Goal: Check status

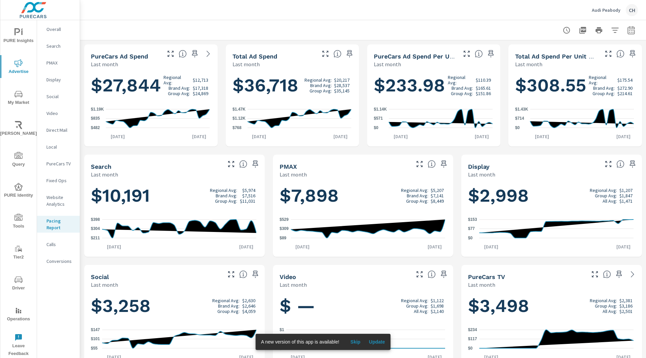
scroll to position [0, 0]
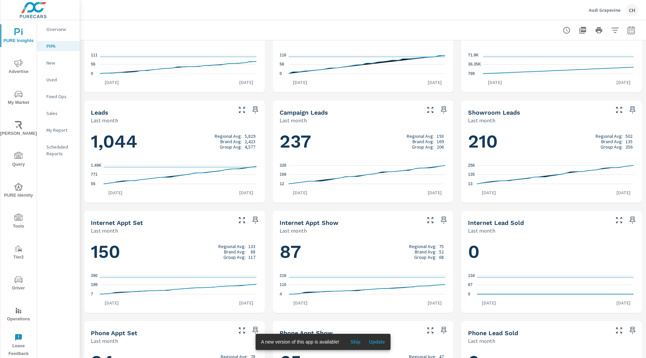
scroll to position [285, 0]
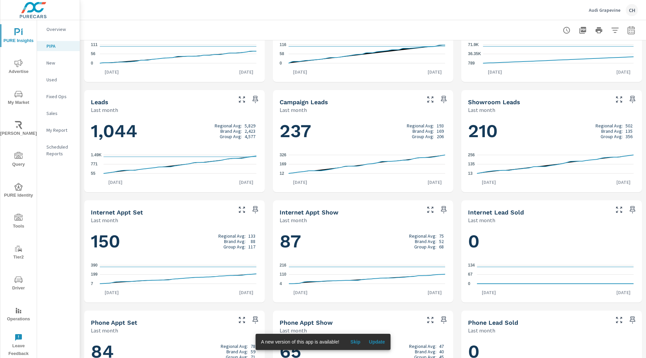
click at [378, 341] on span "Update" at bounding box center [377, 342] width 16 height 6
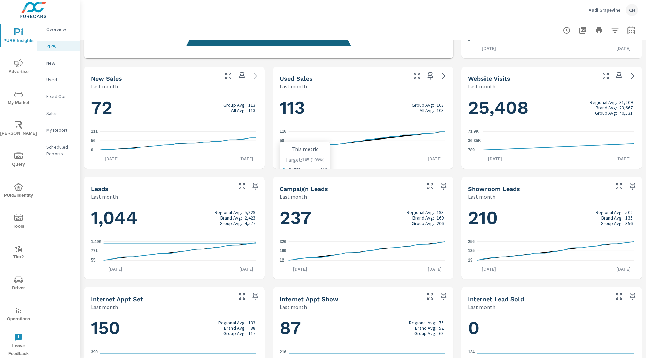
scroll to position [199, 0]
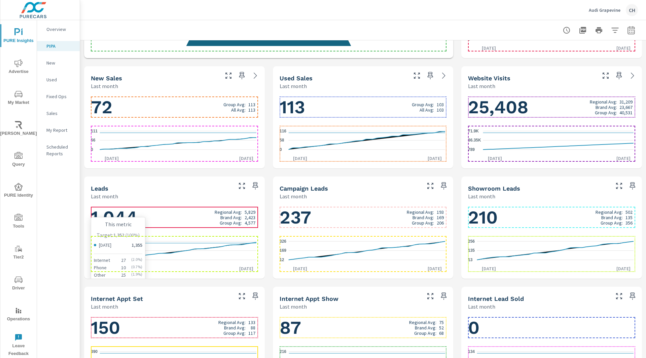
click at [253, 246] on icon "55 771 1.49K" at bounding box center [174, 250] width 166 height 29
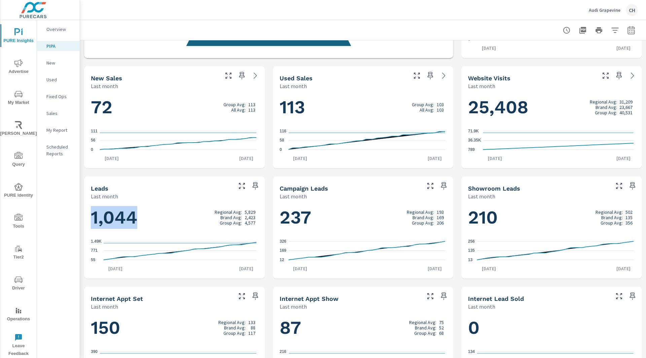
drag, startPoint x: 95, startPoint y: 216, endPoint x: 146, endPoint y: 217, distance: 51.2
click at [146, 217] on h1 "1,044 Regional Avg: 5,829 Brand Avg: 2,423 Group Avg: 4,577" at bounding box center [174, 217] width 167 height 23
